Goal: Task Accomplishment & Management: Use online tool/utility

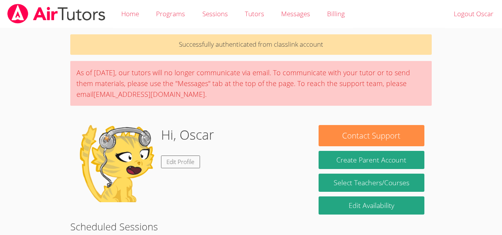
scroll to position [210, 0]
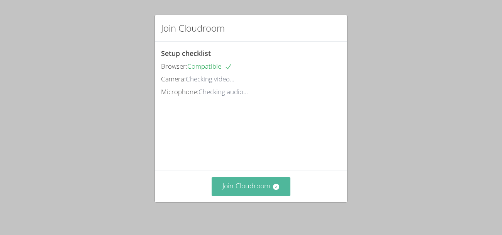
click at [259, 182] on button "Join Cloudroom" at bounding box center [251, 186] width 79 height 19
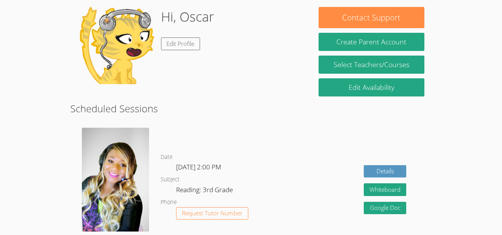
scroll to position [117, 0]
